Goal: Task Accomplishment & Management: Manage account settings

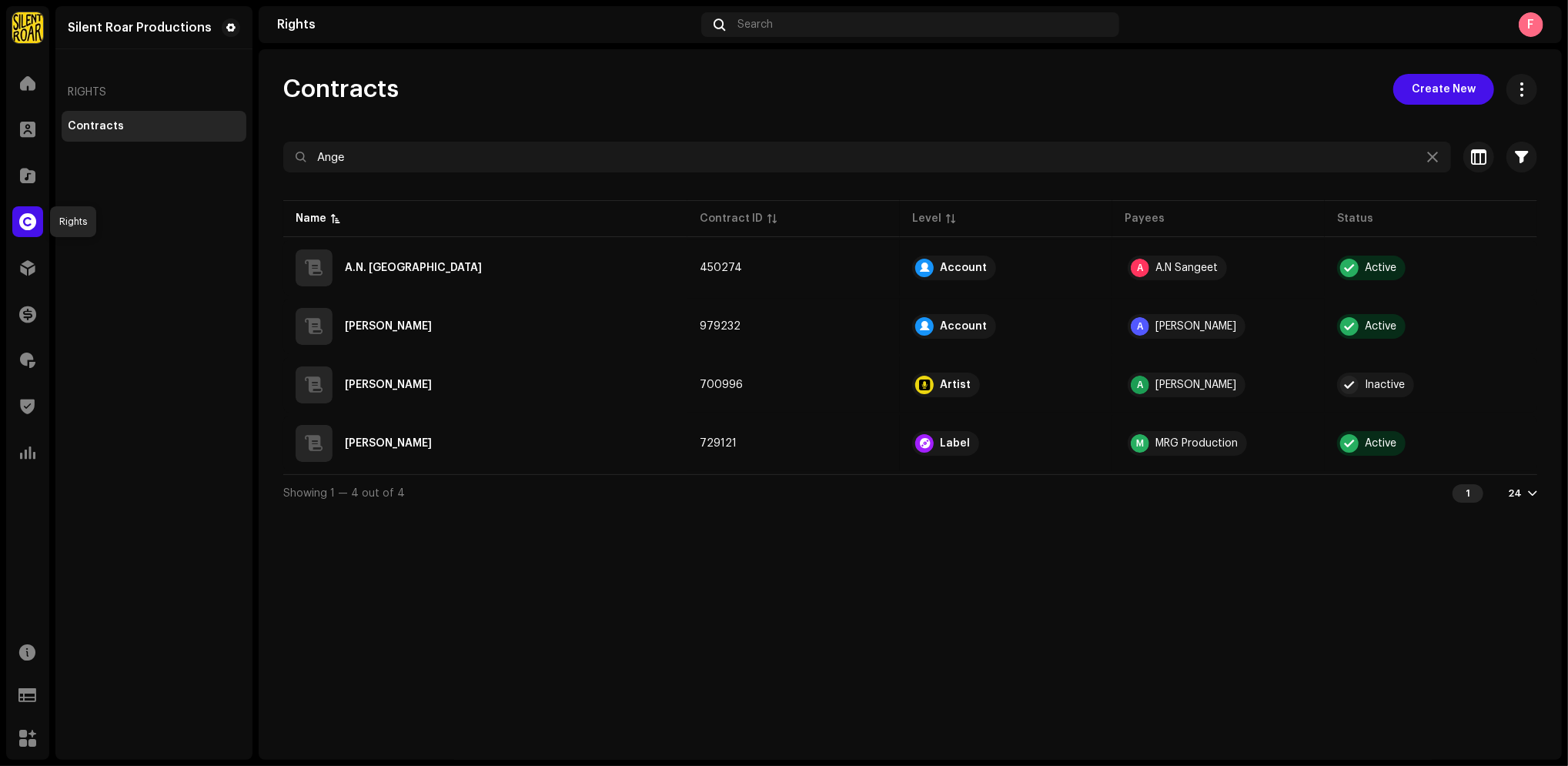
click at [24, 233] on div at bounding box center [27, 222] width 31 height 31
click at [125, 25] on div "Silent Roar Productions" at bounding box center [139, 27] width 144 height 12
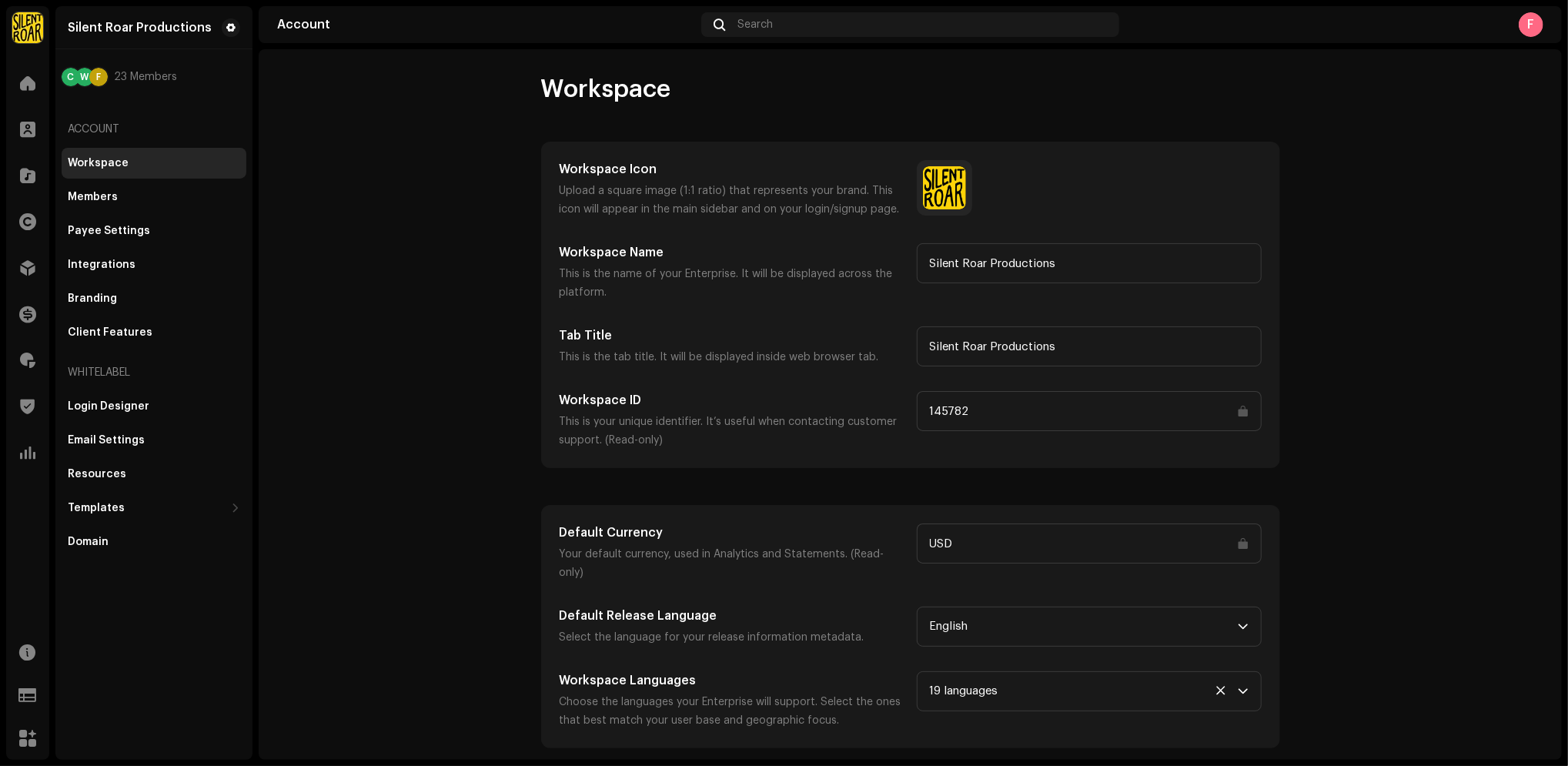
click at [1528, 32] on div "F" at bounding box center [1531, 24] width 24 height 24
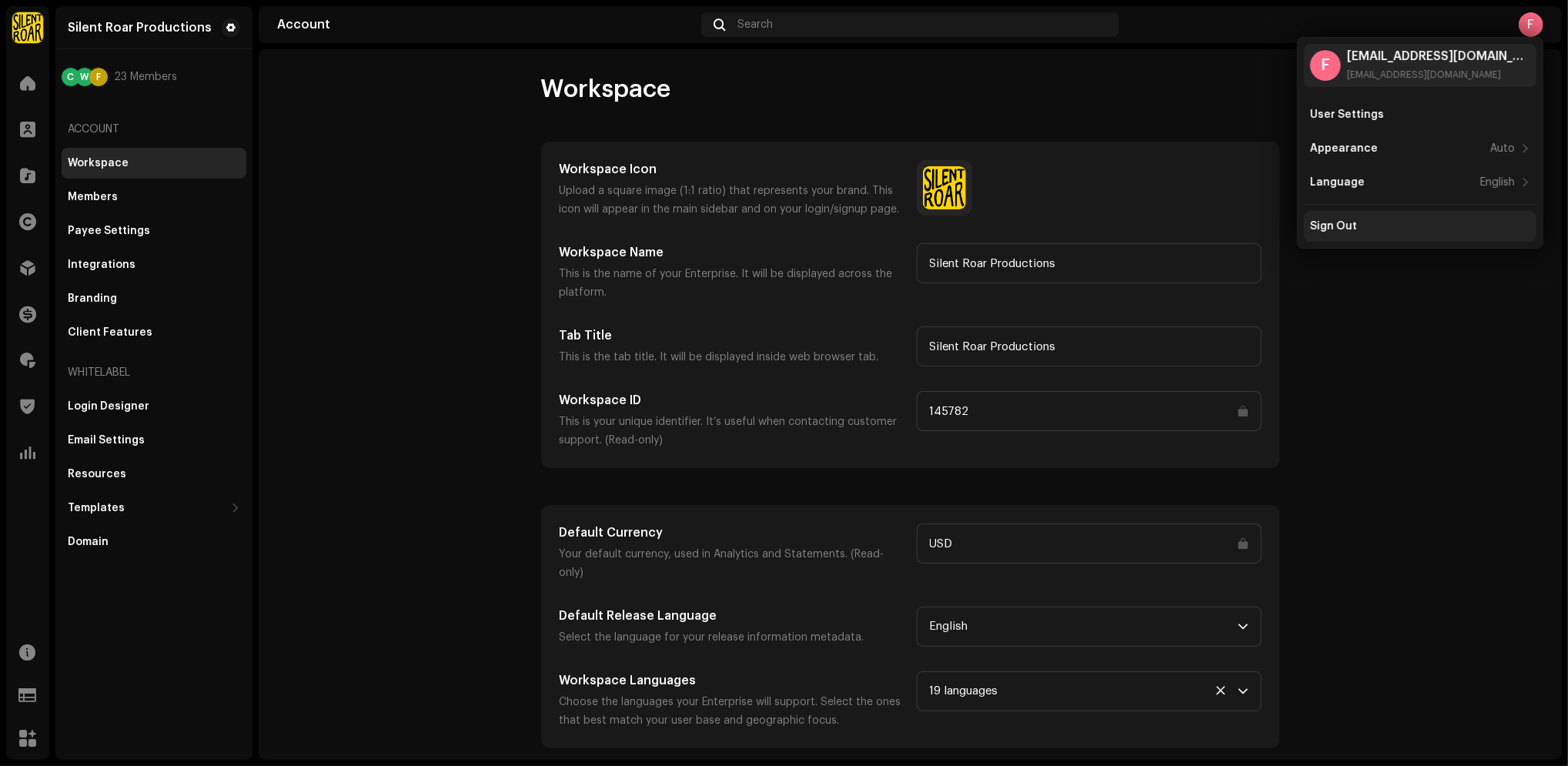
click at [1439, 220] on div "Sign Out" at bounding box center [1419, 225] width 220 height 12
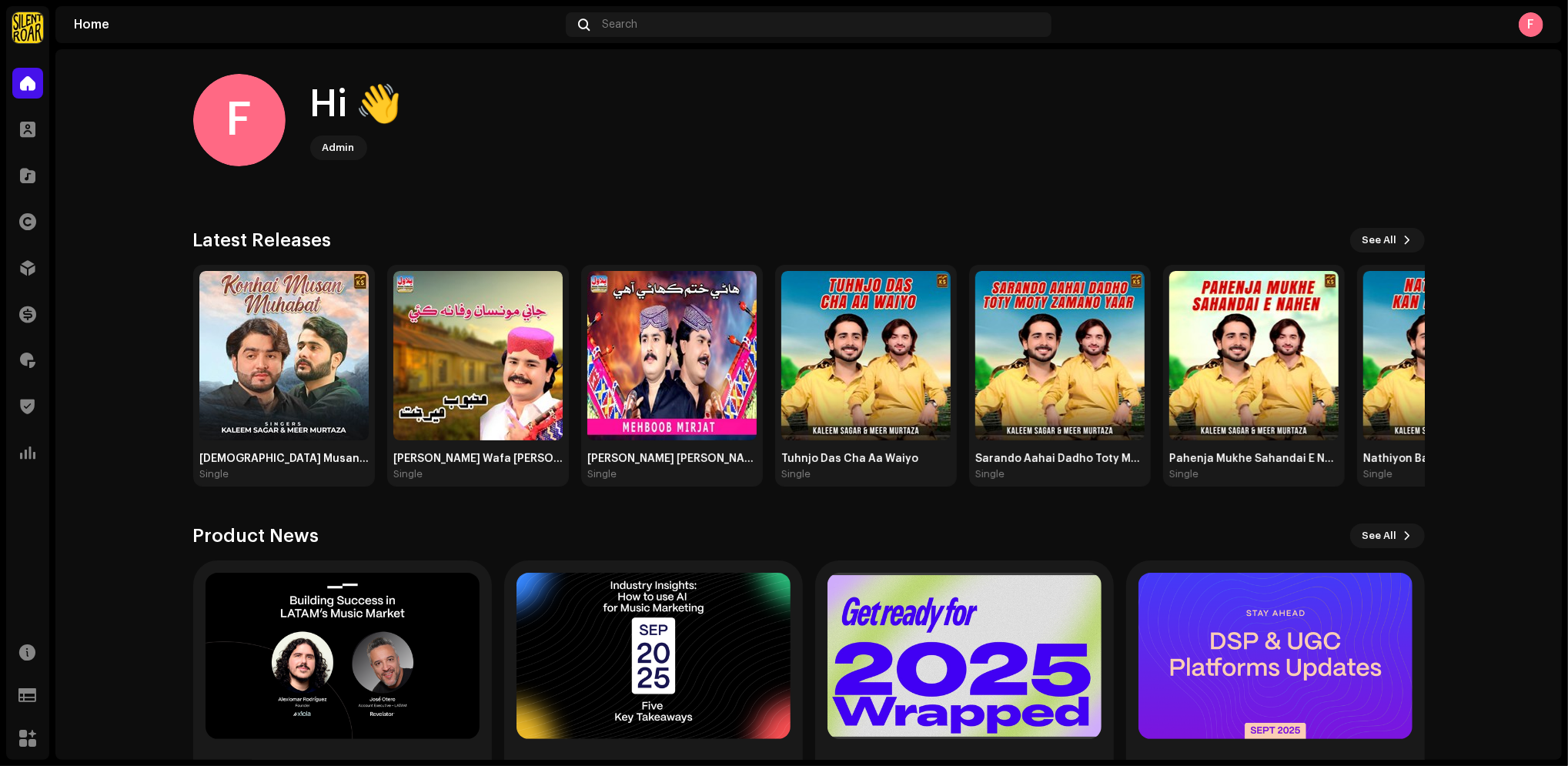
click at [31, 31] on img at bounding box center [27, 27] width 31 height 31
click at [251, 37] on span at bounding box center [255, 34] width 9 height 12
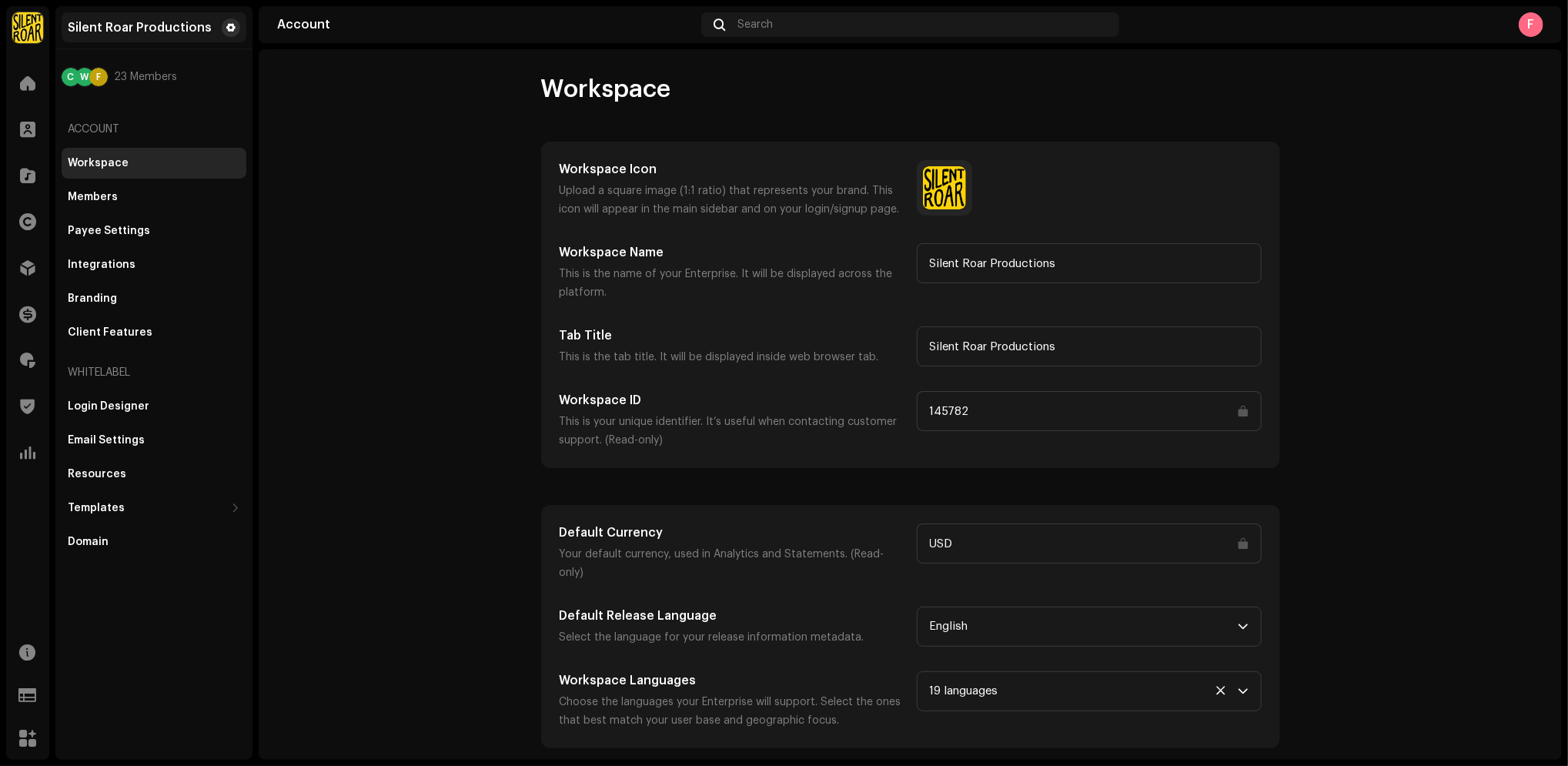
click at [223, 23] on button at bounding box center [231, 28] width 19 height 19
click at [229, 24] on span at bounding box center [231, 27] width 9 height 12
click at [187, 332] on div "Client Features" at bounding box center [153, 332] width 172 height 12
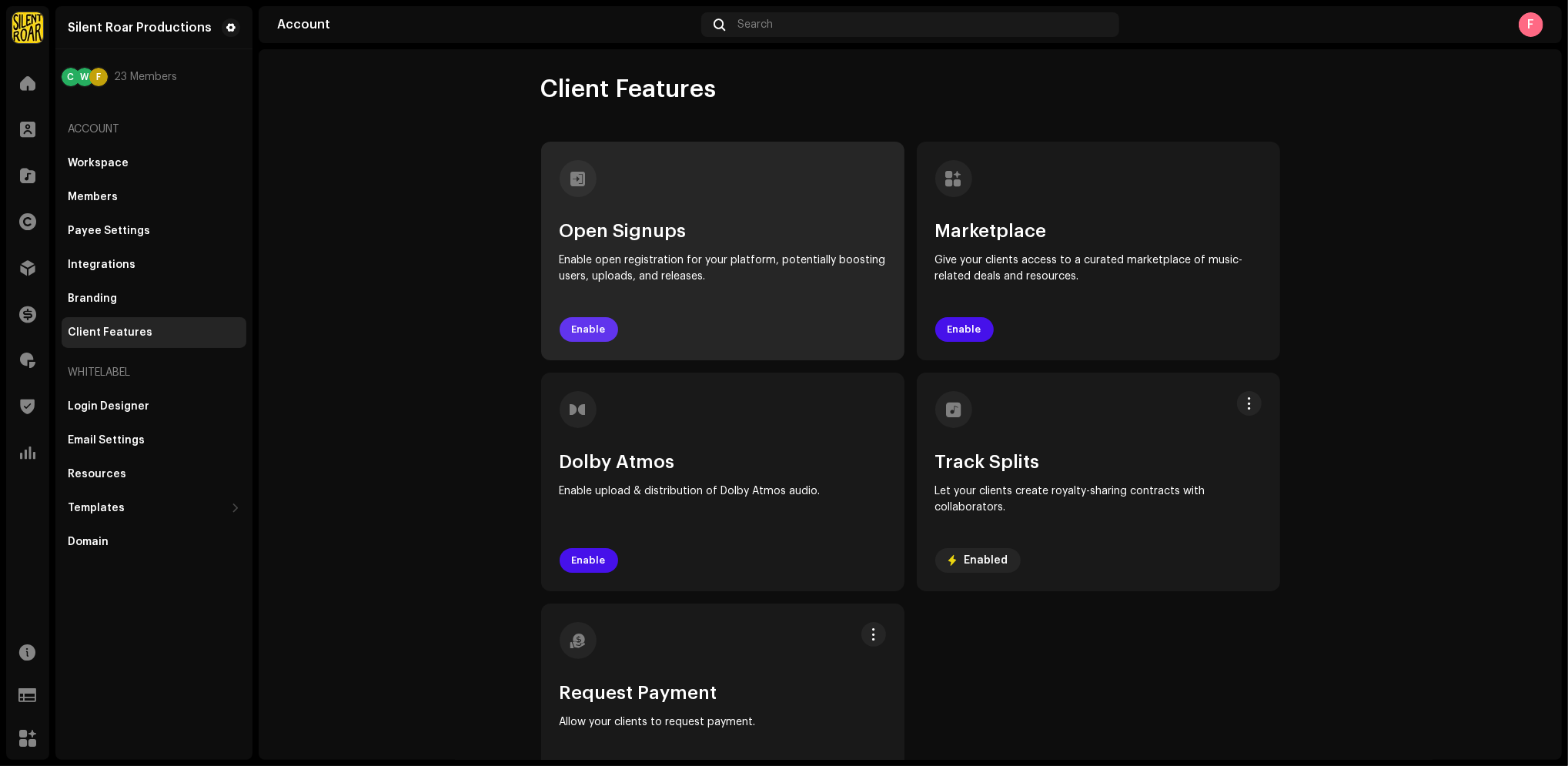
click at [582, 329] on span "Enable" at bounding box center [589, 329] width 34 height 31
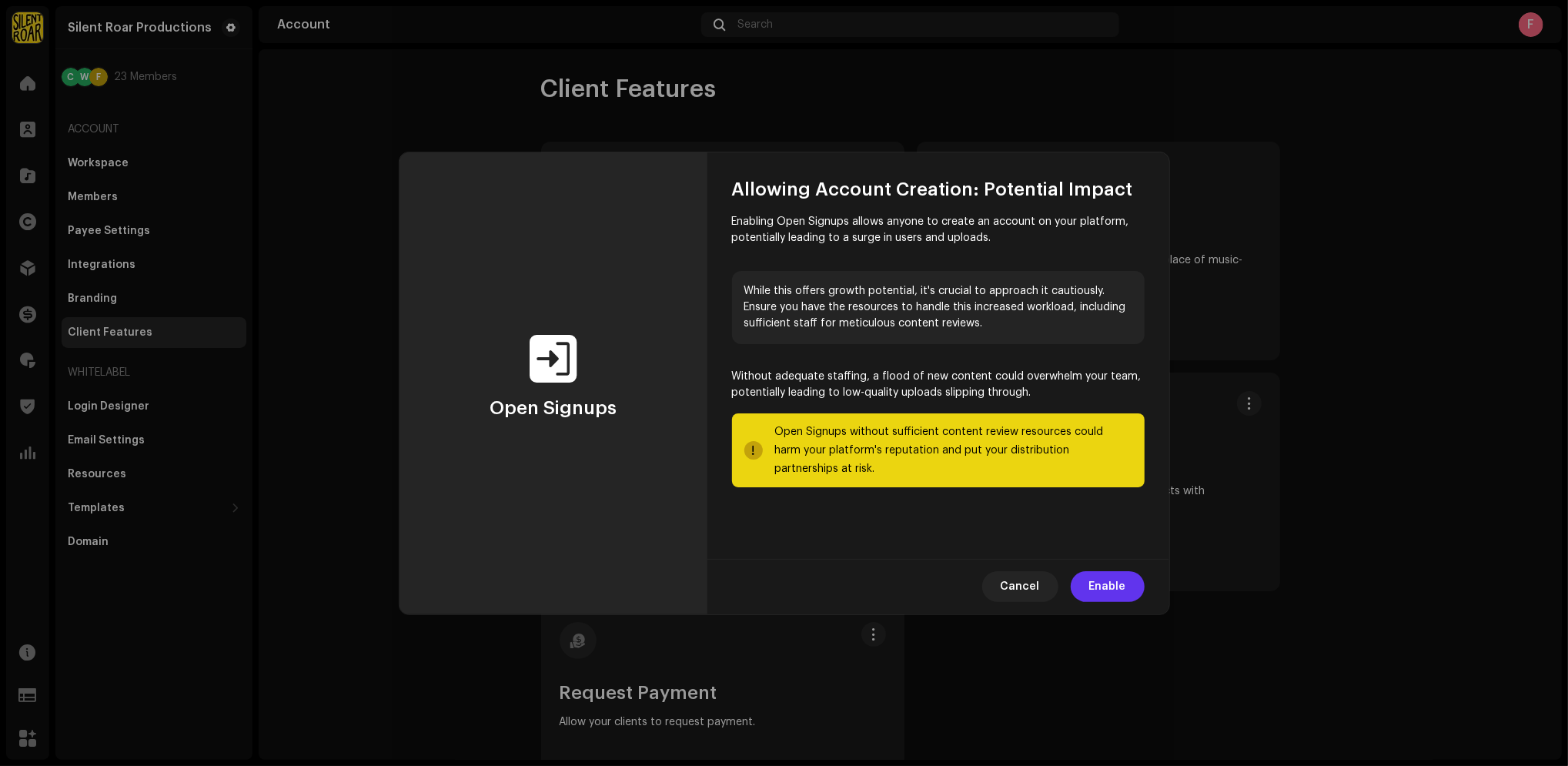
click at [1111, 591] on span "Enable" at bounding box center [1108, 586] width 37 height 31
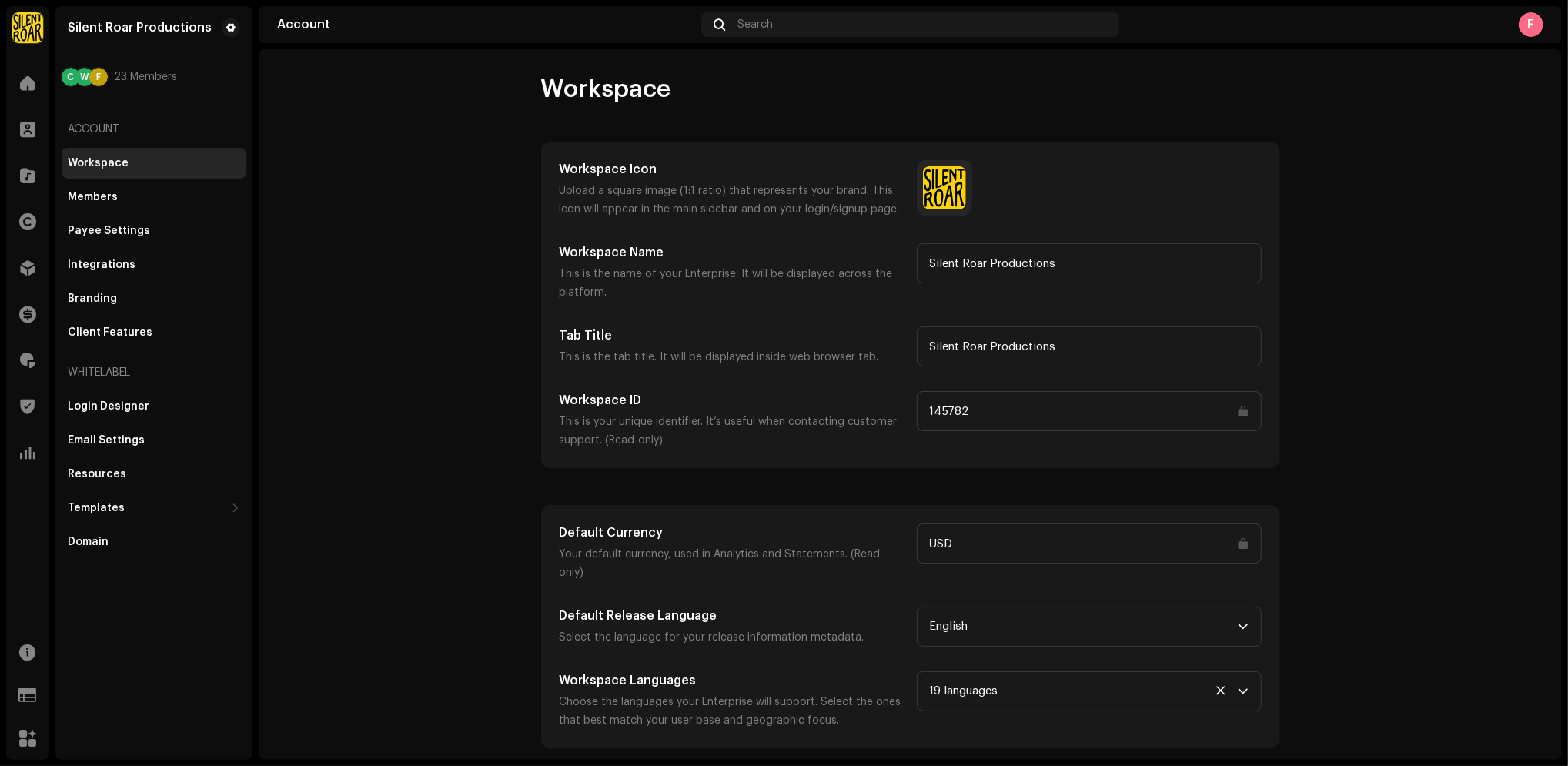
click at [1518, 25] on div "F" at bounding box center [1334, 24] width 418 height 24
click at [1535, 36] on re-a-cover "F" at bounding box center [1531, 24] width 24 height 24
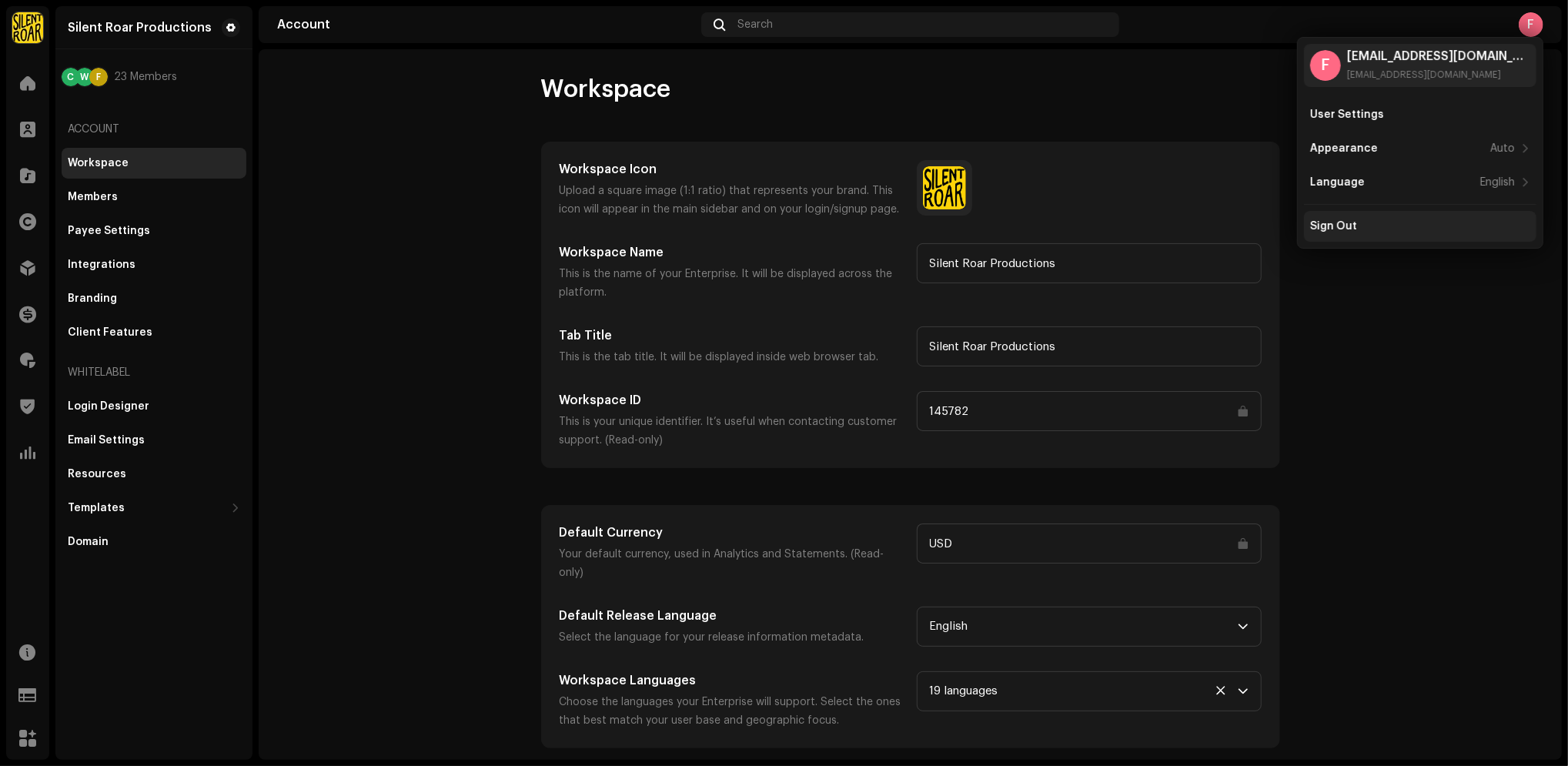
click at [1442, 235] on div "Sign Out" at bounding box center [1420, 226] width 233 height 31
